Goal: Navigation & Orientation: Find specific page/section

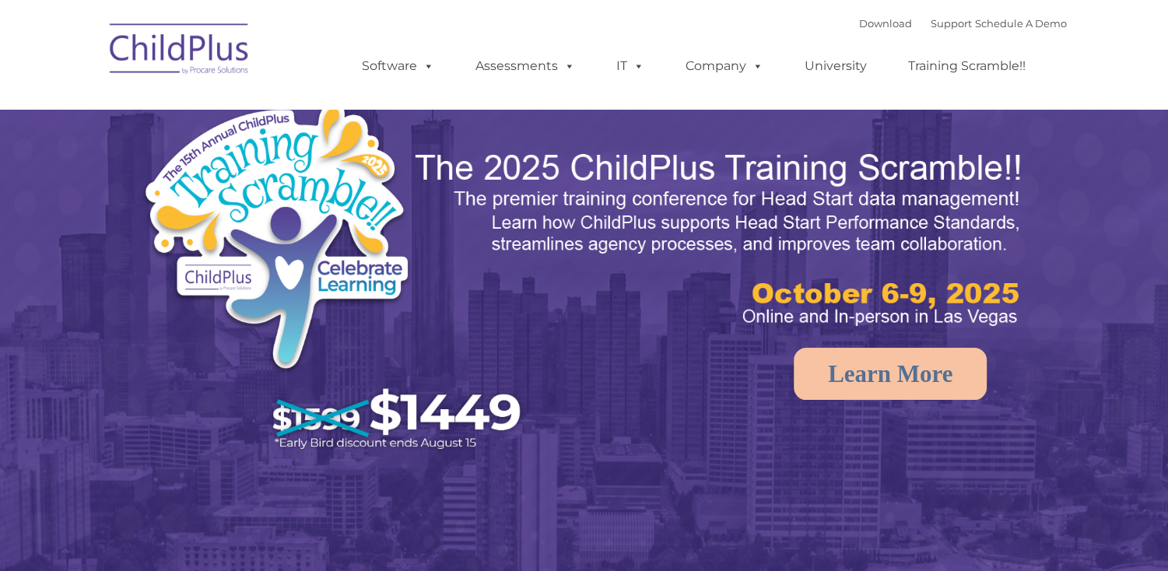
select select "MEDIUM"
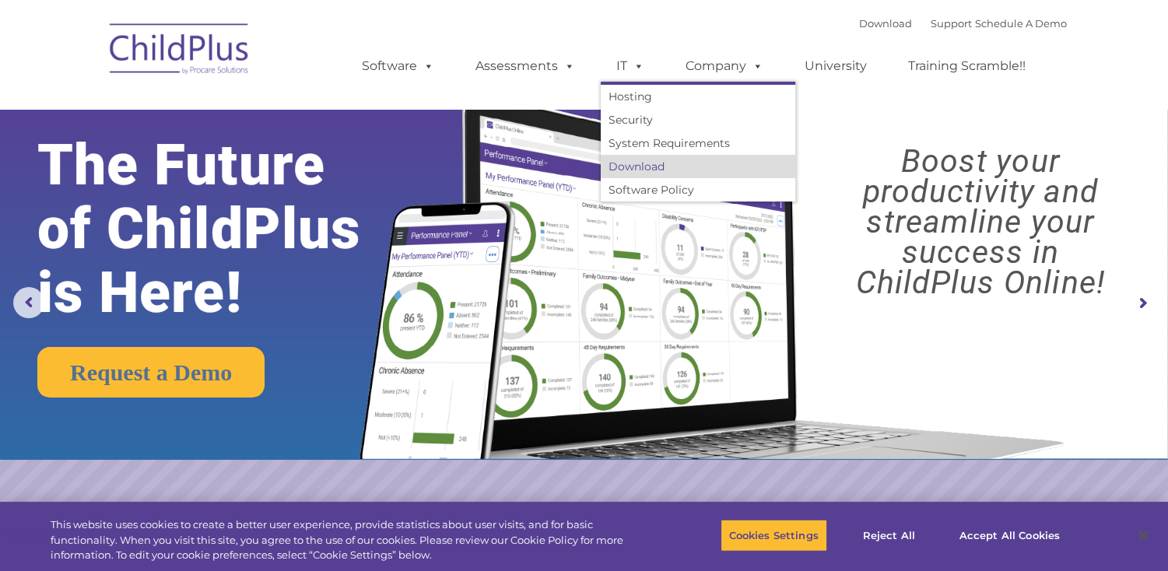
click at [622, 163] on link "Download" at bounding box center [698, 166] width 195 height 23
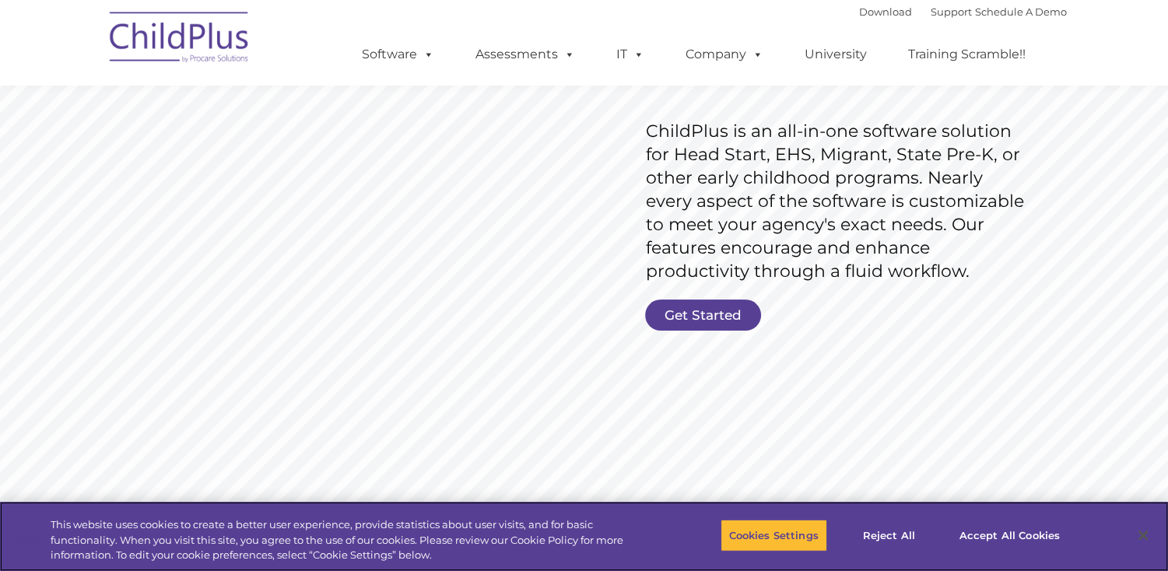
scroll to position [226, 0]
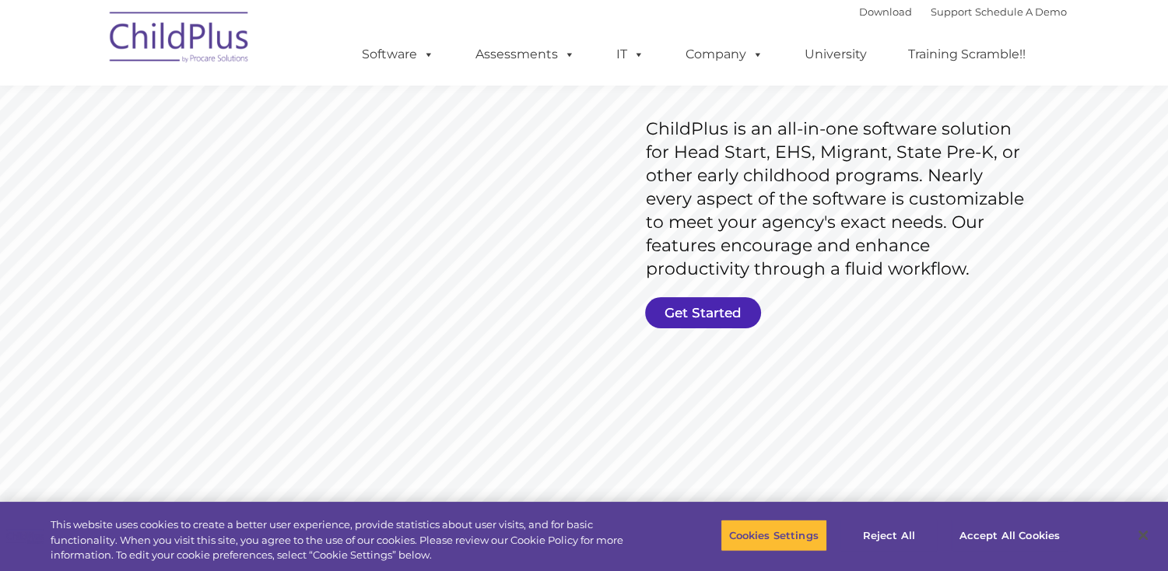
click at [719, 314] on link "Get Started" at bounding box center [703, 312] width 116 height 31
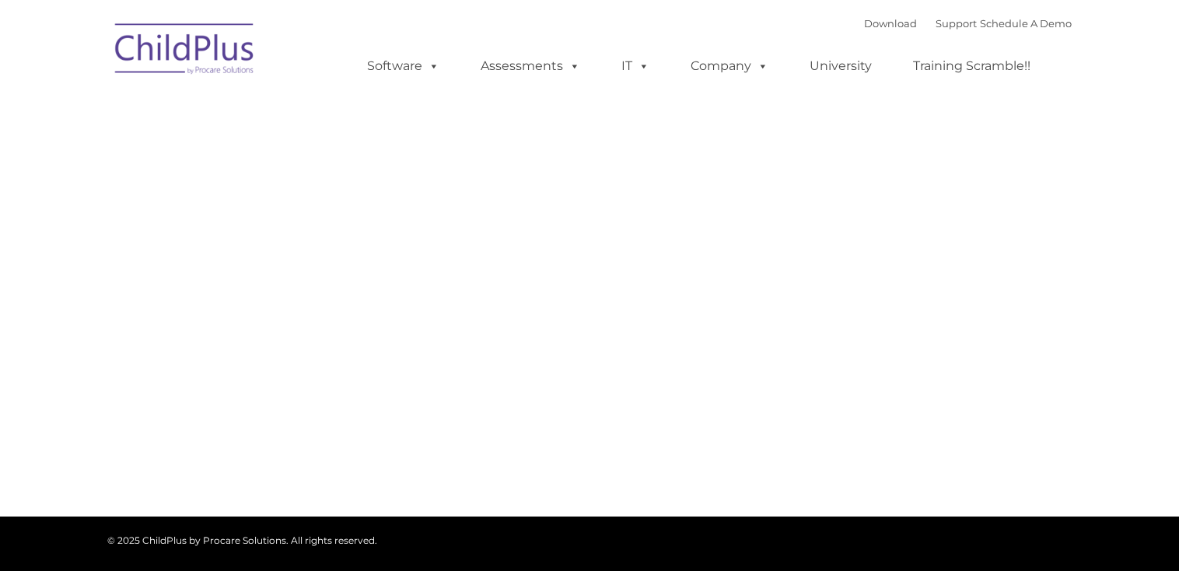
type input ""
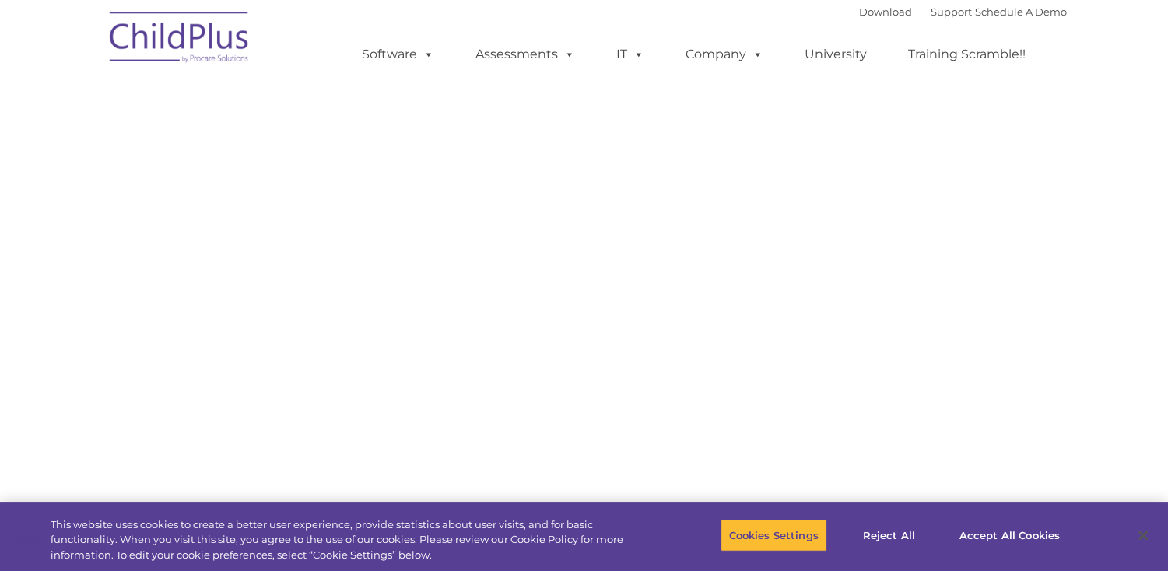
select select "MEDIUM"
